Goal: Browse casually: Explore the website without a specific task or goal

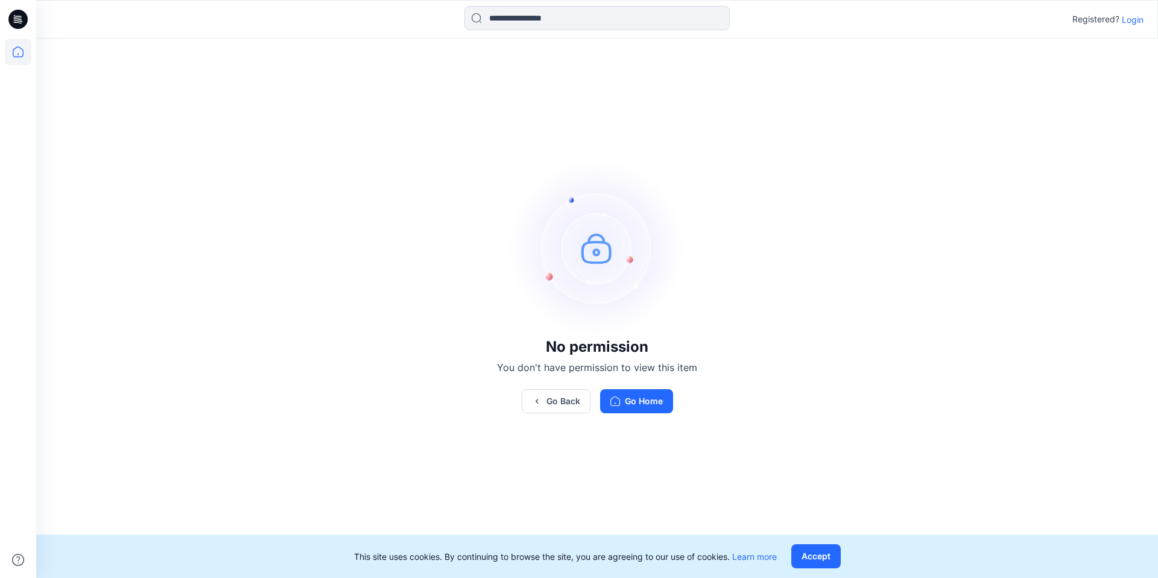
click at [28, 52] on icon at bounding box center [18, 52] width 27 height 27
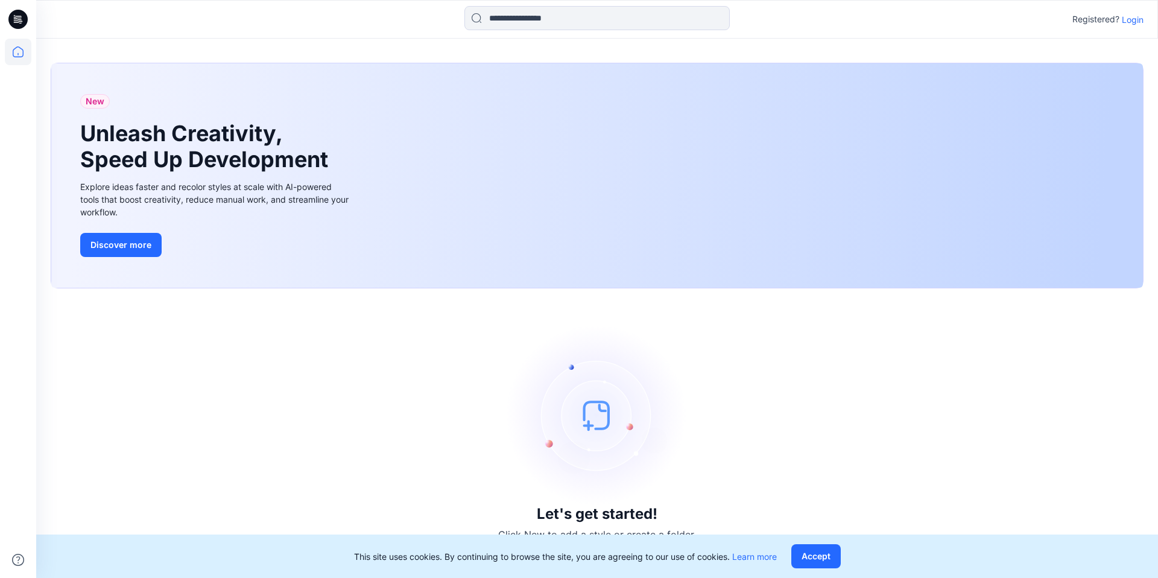
click at [1134, 25] on p "Login" at bounding box center [1133, 19] width 22 height 13
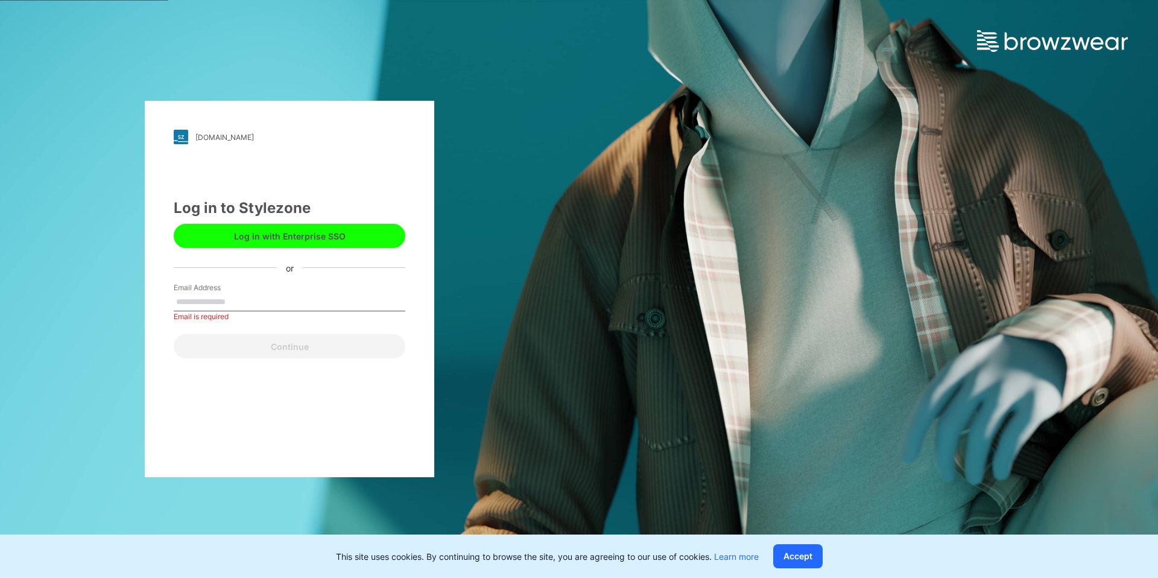
click at [323, 291] on div "Email Address Email is required" at bounding box center [290, 300] width 232 height 36
click at [314, 306] on input "Email Address" at bounding box center [290, 302] width 232 height 18
type input "**********"
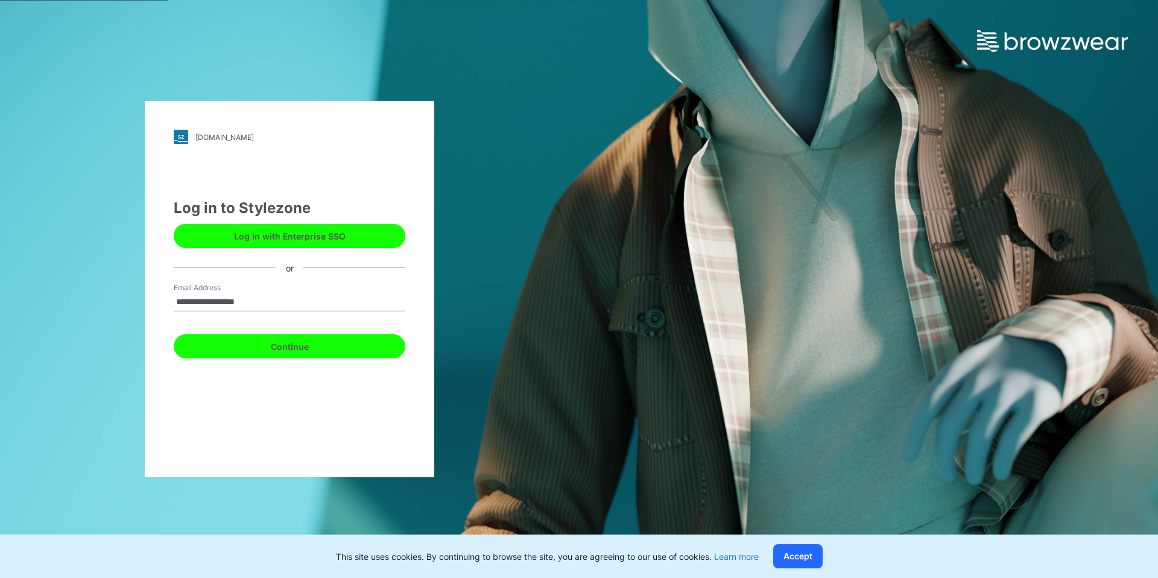
click at [336, 346] on button "Continue" at bounding box center [290, 346] width 232 height 24
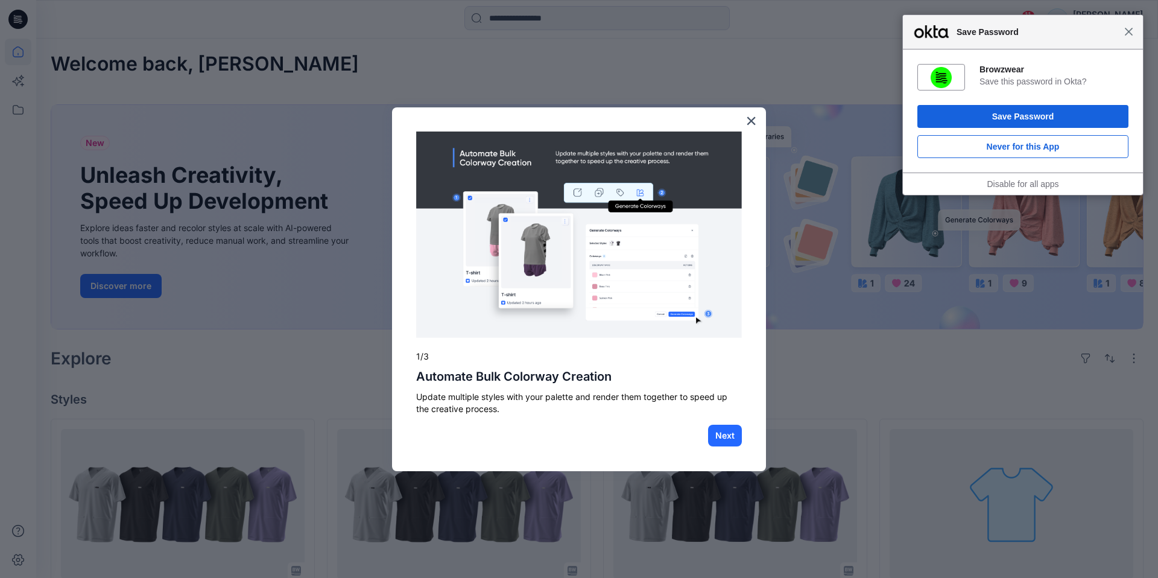
click at [1126, 31] on span "Close" at bounding box center [1128, 31] width 9 height 9
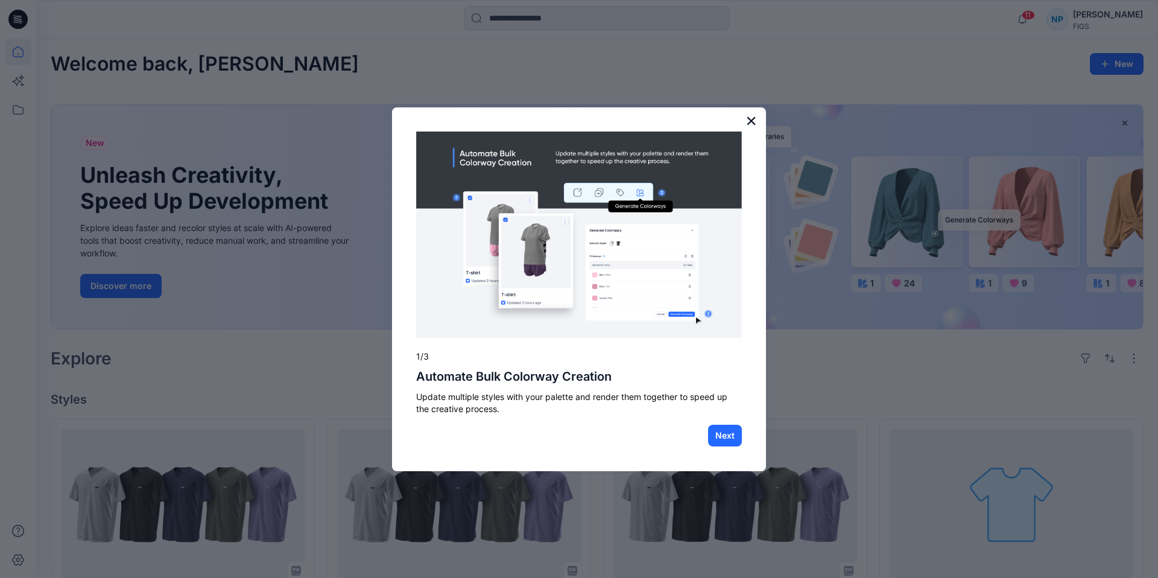
click at [751, 125] on button "×" at bounding box center [750, 120] width 11 height 19
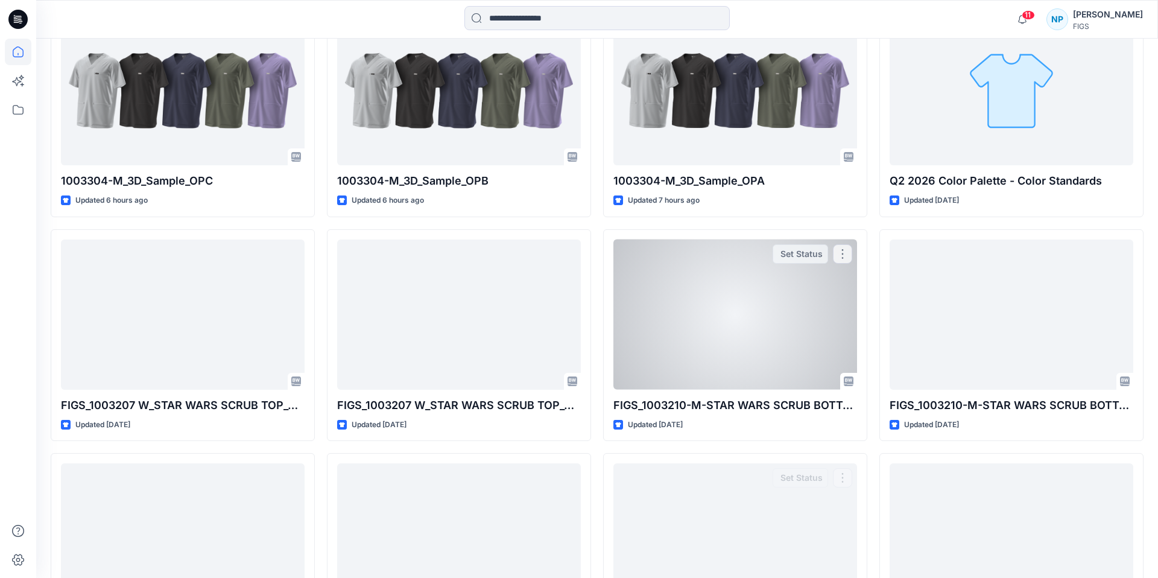
scroll to position [225, 0]
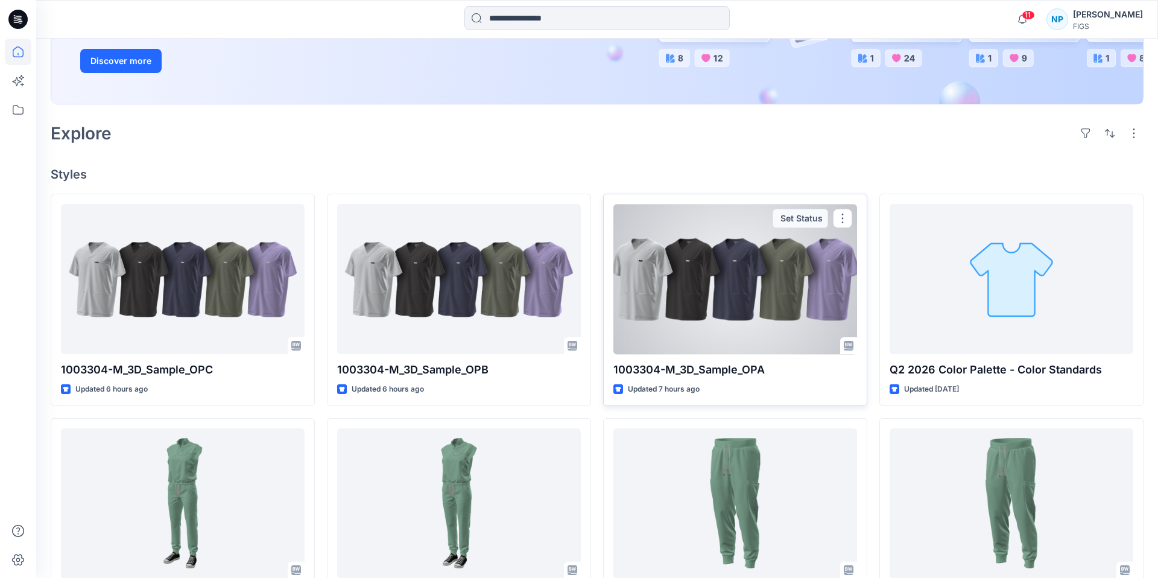
click at [750, 306] on div at bounding box center [735, 279] width 244 height 150
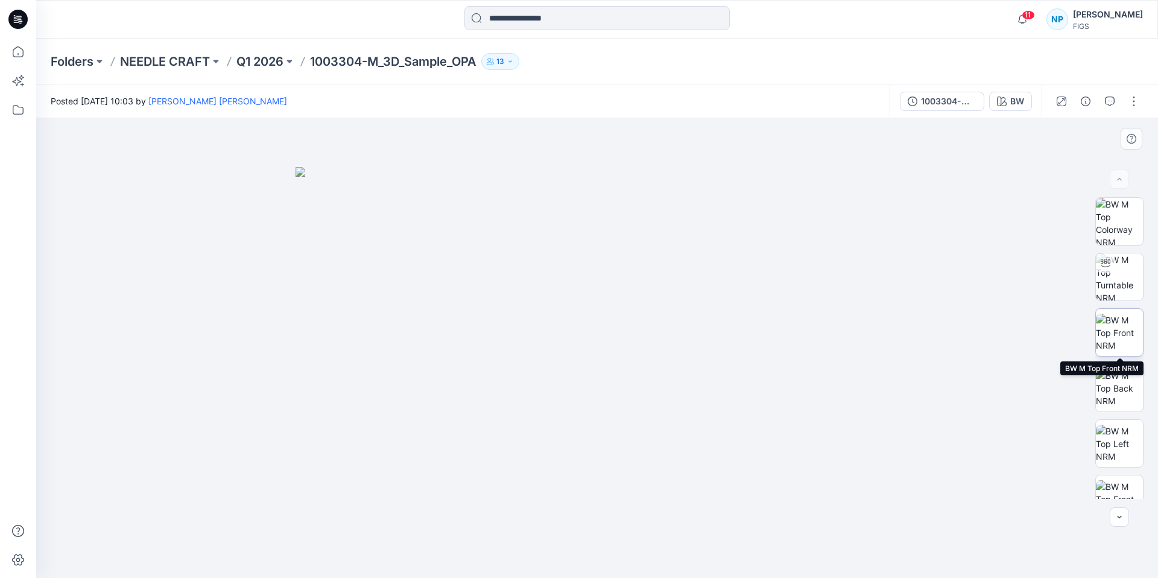
click at [1120, 343] on img at bounding box center [1119, 333] width 47 height 38
drag, startPoint x: 630, startPoint y: 201, endPoint x: 646, endPoint y: 332, distance: 132.4
click at [646, 332] on img at bounding box center [597, 329] width 784 height 497
click at [274, 63] on p "Q1 2026" at bounding box center [259, 61] width 47 height 17
click at [1123, 340] on img at bounding box center [1119, 333] width 47 height 38
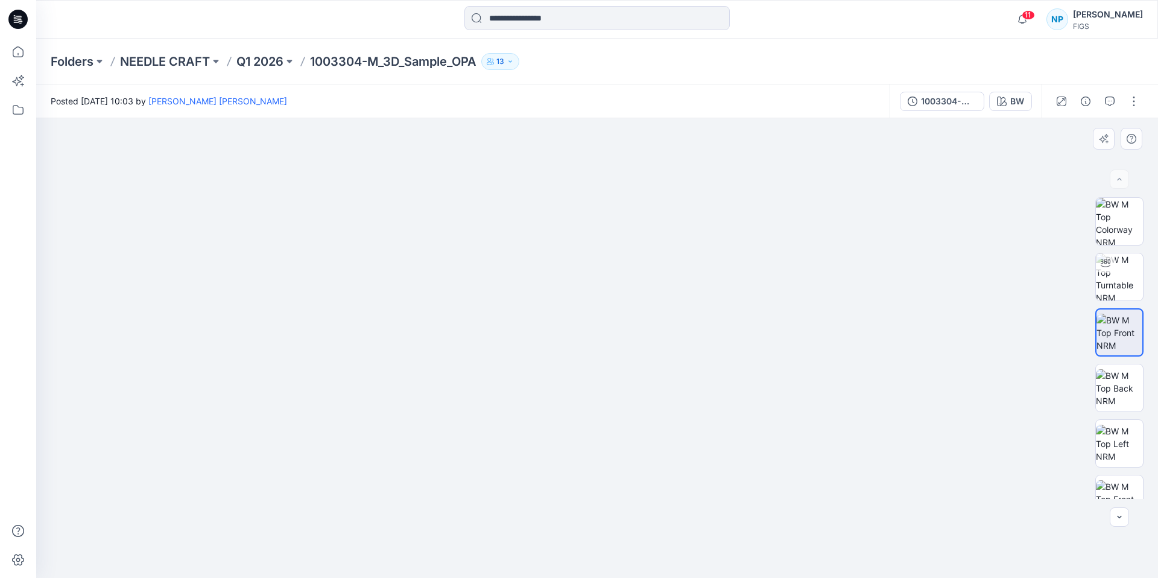
drag, startPoint x: 698, startPoint y: 212, endPoint x: 698, endPoint y: 309, distance: 97.1
click at [698, 309] on img at bounding box center [597, 314] width 784 height 525
click at [1118, 275] on img at bounding box center [1119, 276] width 47 height 47
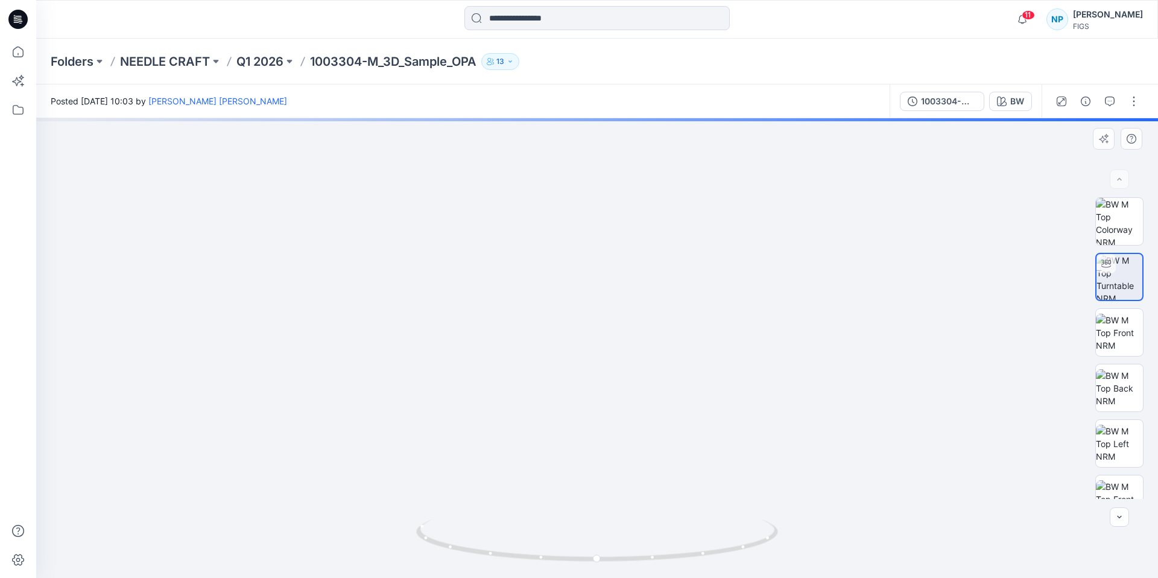
drag, startPoint x: 605, startPoint y: 233, endPoint x: 616, endPoint y: 420, distance: 187.2
click at [616, 420] on img at bounding box center [608, 87] width 1847 height 979
drag, startPoint x: 614, startPoint y: 321, endPoint x: 614, endPoint y: 342, distance: 20.5
click at [614, 342] on img at bounding box center [607, 105] width 1847 height 945
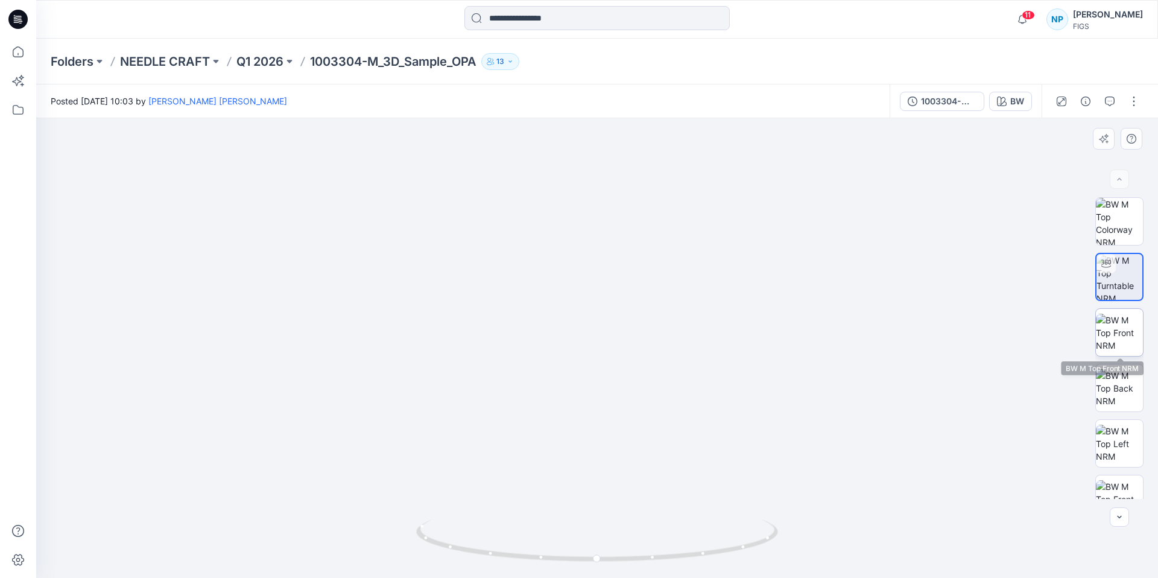
click at [1113, 328] on img at bounding box center [1119, 333] width 47 height 38
drag, startPoint x: 583, startPoint y: 236, endPoint x: 590, endPoint y: 344, distance: 108.2
click at [590, 344] on img at bounding box center [597, 321] width 784 height 513
drag, startPoint x: 640, startPoint y: 450, endPoint x: 662, endPoint y: 437, distance: 24.6
click at [662, 437] on img at bounding box center [597, 306] width 784 height 543
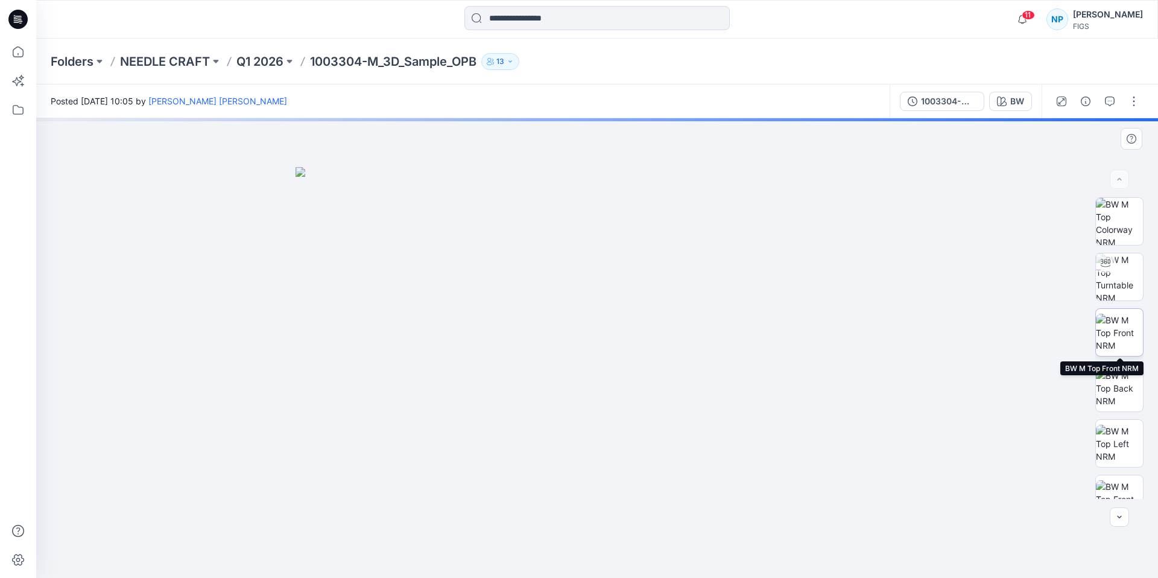
click at [1120, 344] on img at bounding box center [1119, 333] width 47 height 38
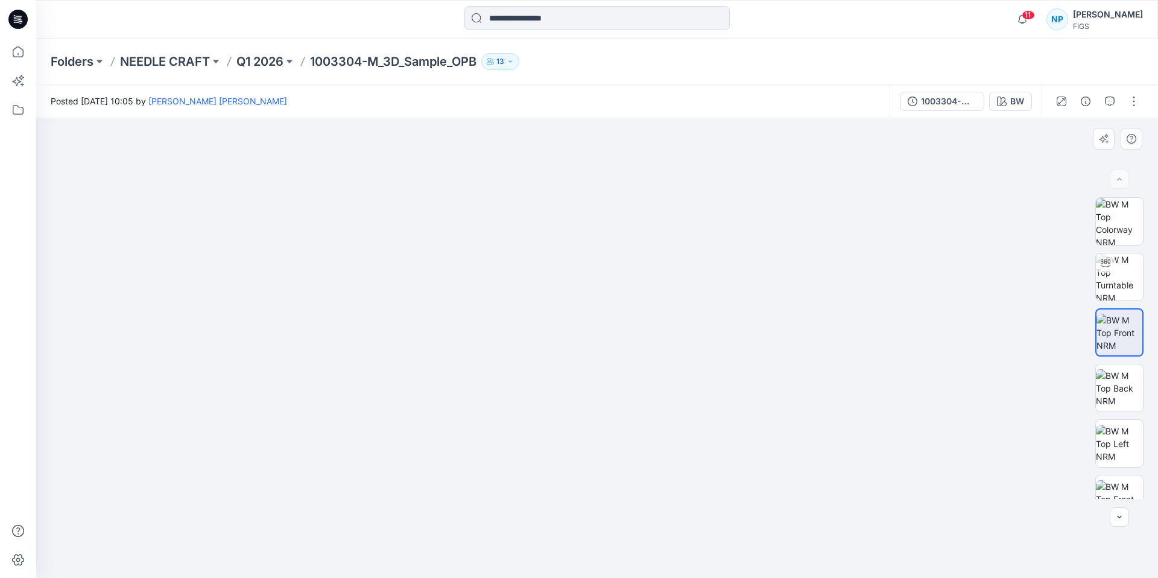
drag, startPoint x: 649, startPoint y: 238, endPoint x: 642, endPoint y: 344, distance: 106.4
click at [642, 344] on img at bounding box center [597, 320] width 784 height 516
click at [1117, 292] on img at bounding box center [1119, 276] width 47 height 47
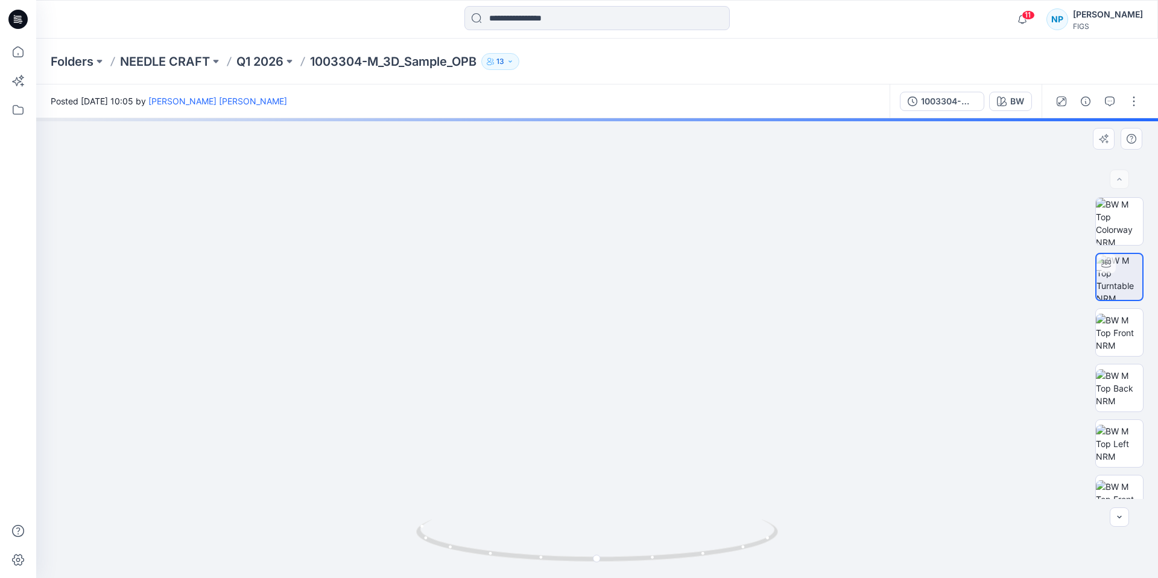
drag, startPoint x: 638, startPoint y: 233, endPoint x: 651, endPoint y: 443, distance: 210.3
click at [651, 443] on img at bounding box center [609, 101] width 1847 height 954
drag, startPoint x: 592, startPoint y: 324, endPoint x: 593, endPoint y: 350, distance: 25.4
click at [593, 350] on img at bounding box center [611, 124] width 1847 height 906
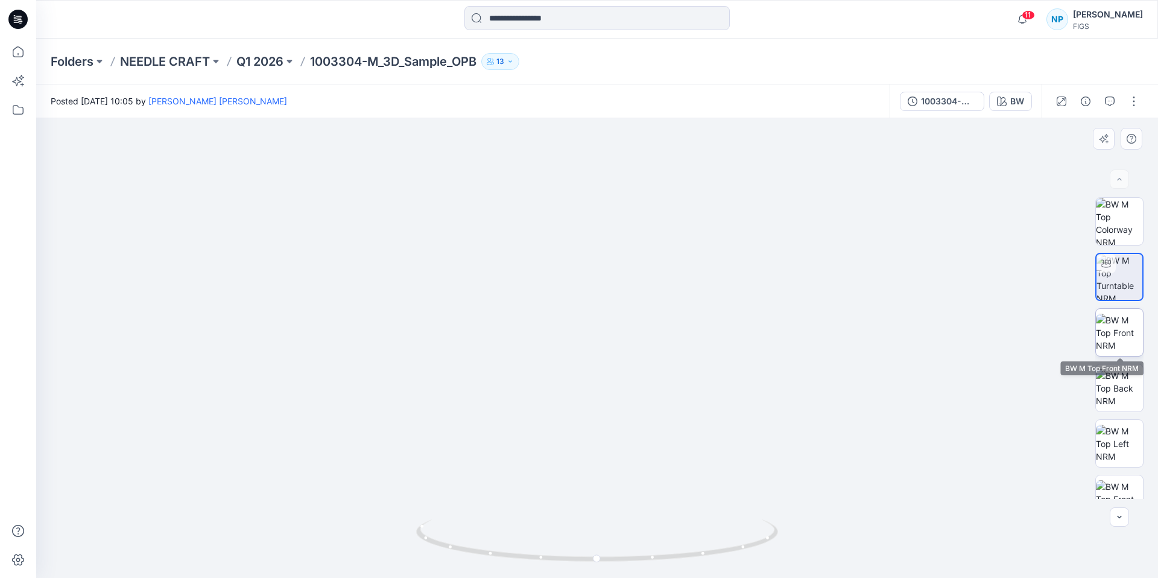
click at [1132, 343] on img at bounding box center [1119, 333] width 47 height 38
drag, startPoint x: 645, startPoint y: 220, endPoint x: 645, endPoint y: 320, distance: 100.1
click at [645, 320] on img at bounding box center [597, 315] width 784 height 525
click at [1131, 333] on img at bounding box center [1119, 333] width 47 height 38
drag, startPoint x: 615, startPoint y: 302, endPoint x: 615, endPoint y: 390, distance: 87.4
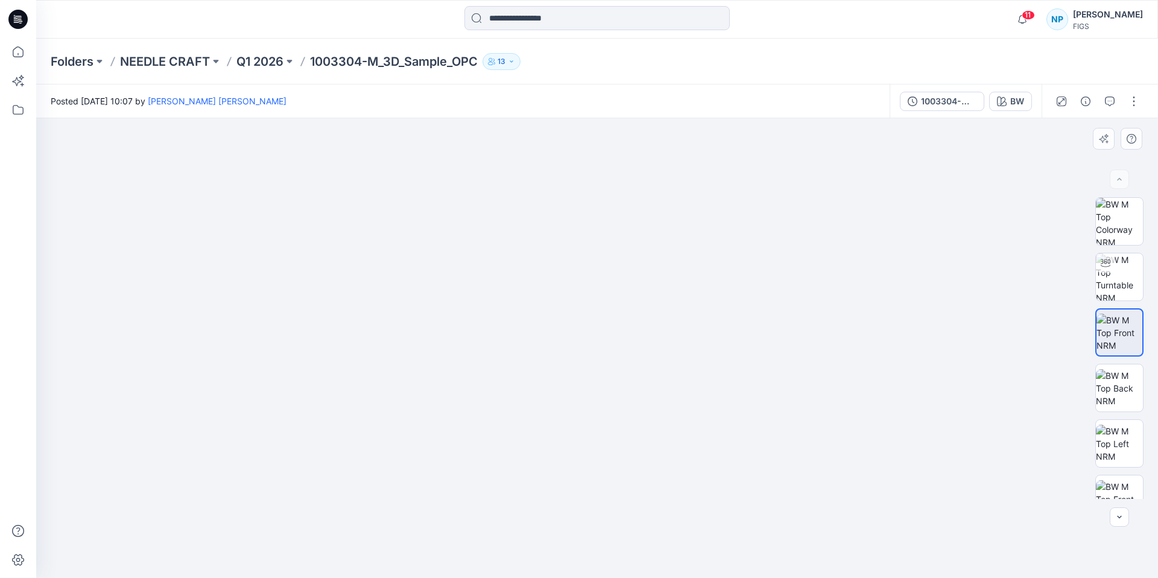
click at [615, 390] on img at bounding box center [597, 311] width 784 height 532
click at [1109, 386] on img at bounding box center [1119, 388] width 47 height 38
click at [1123, 445] on img at bounding box center [1119, 444] width 47 height 38
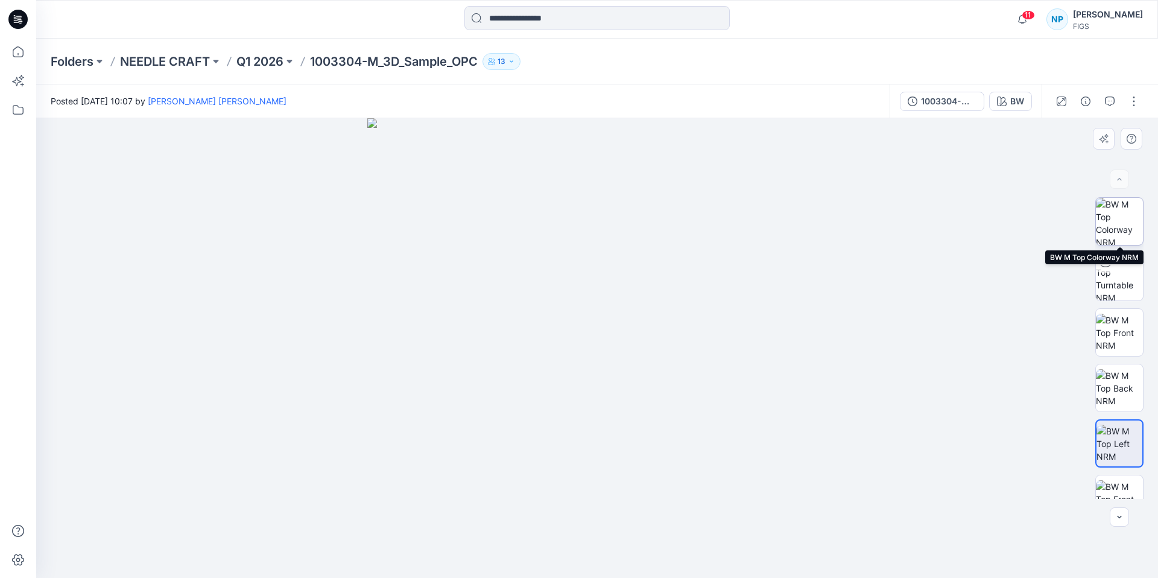
click at [1122, 207] on img at bounding box center [1119, 221] width 47 height 47
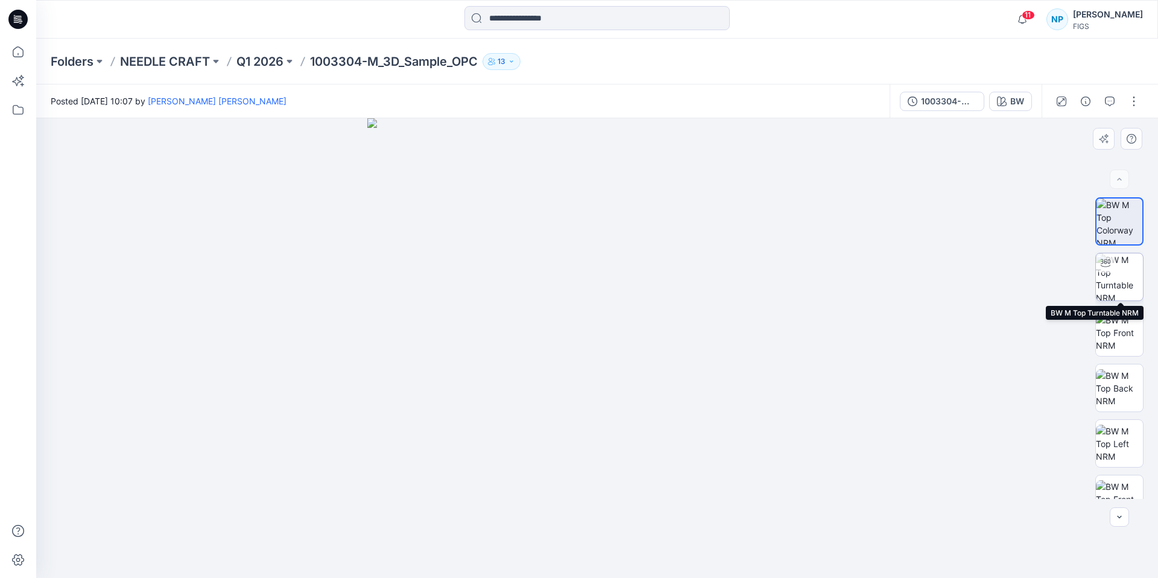
click at [1128, 288] on img at bounding box center [1119, 276] width 47 height 47
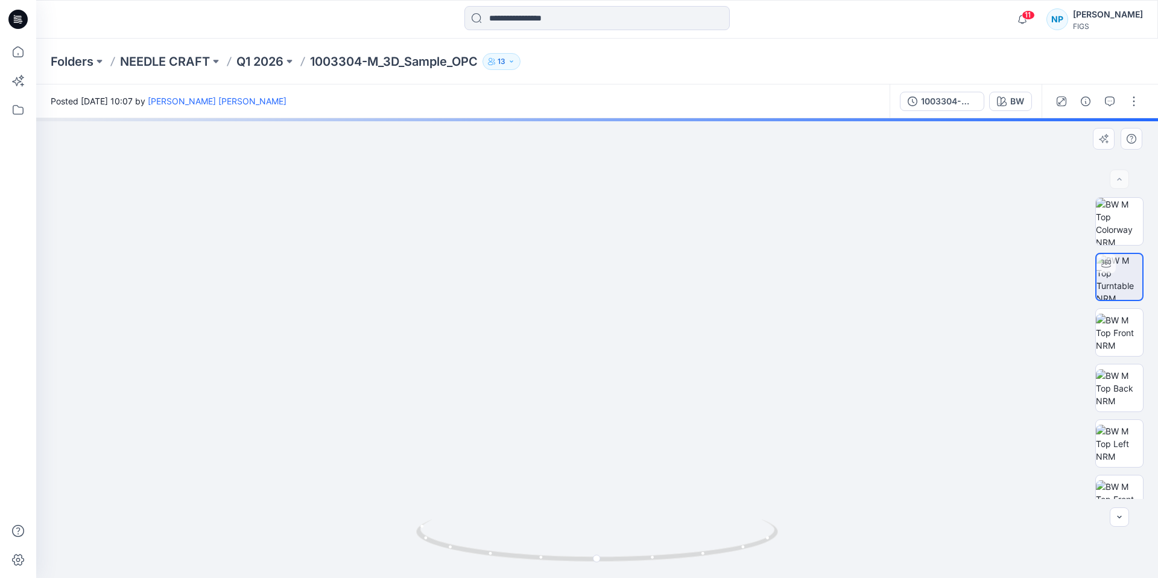
drag, startPoint x: 584, startPoint y: 201, endPoint x: 600, endPoint y: 411, distance: 210.5
click at [600, 411] on img at bounding box center [613, 191] width 1507 height 773
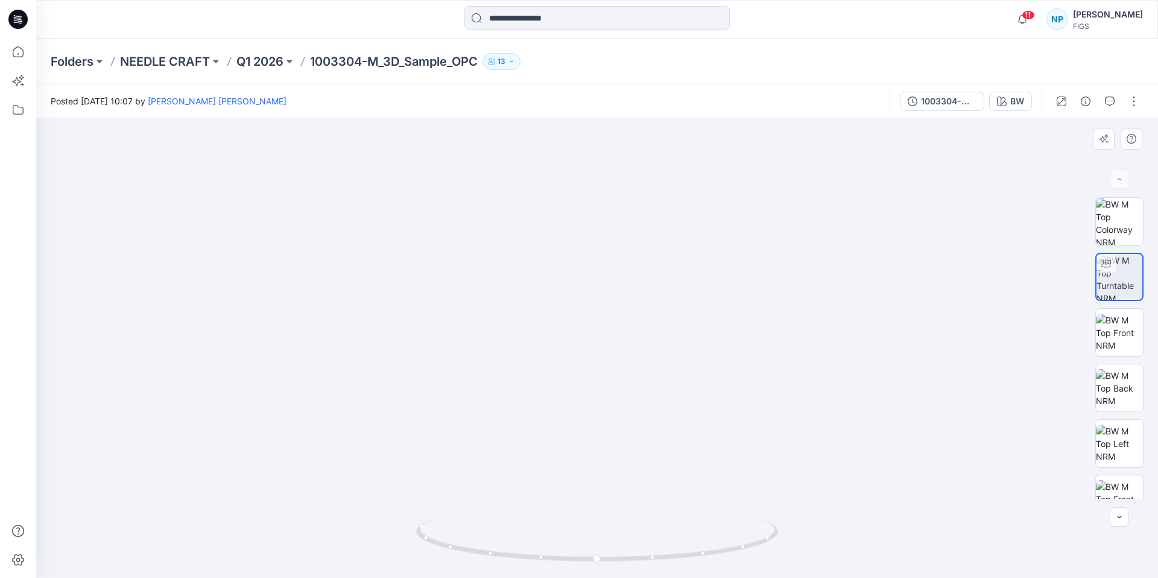
drag, startPoint x: 596, startPoint y: 382, endPoint x: 610, endPoint y: 333, distance: 50.8
click at [610, 333] on img at bounding box center [611, 116] width 1847 height 924
click at [1120, 329] on img at bounding box center [1119, 333] width 47 height 38
drag, startPoint x: 649, startPoint y: 203, endPoint x: 648, endPoint y: 300, distance: 97.7
click at [648, 300] on img at bounding box center [597, 317] width 784 height 521
